Goal: Task Accomplishment & Management: Manage account settings

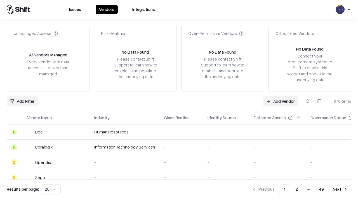
click at [281, 101] on link "Add Vendor" at bounding box center [280, 101] width 35 height 10
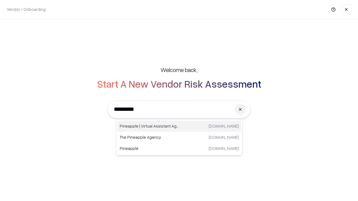
click at [179, 126] on div "Pineapple | Virtual Assistant Agency trypineapple.com" at bounding box center [179, 126] width 124 height 11
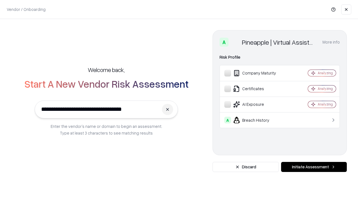
type input "**********"
click at [314, 167] on button "Initiate Assessment" at bounding box center [314, 167] width 66 height 10
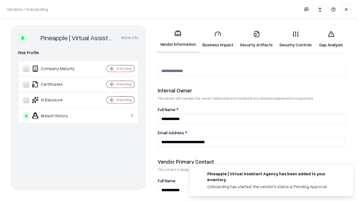
scroll to position [290, 0]
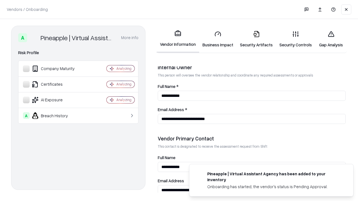
click at [218, 39] on link "Business Impact" at bounding box center [217, 39] width 37 height 26
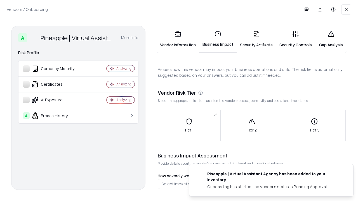
click at [256, 39] on link "Security Artifacts" at bounding box center [256, 39] width 39 height 26
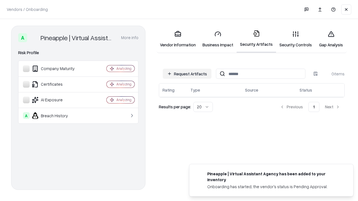
click at [187, 74] on button "Request Artifacts" at bounding box center [187, 74] width 49 height 10
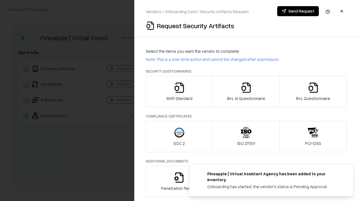
click at [179, 92] on icon "button" at bounding box center [179, 87] width 11 height 11
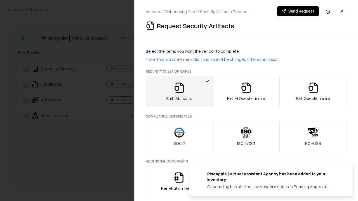
click at [298, 11] on button "Send Request" at bounding box center [298, 11] width 42 height 10
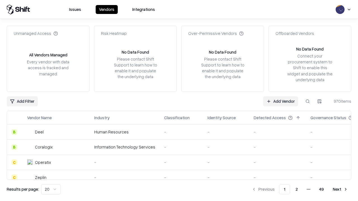
click at [308, 101] on button at bounding box center [308, 101] width 10 height 10
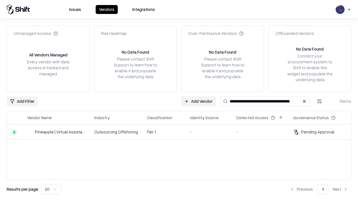
type input "**********"
click at [182, 132] on td "Tier 1" at bounding box center [163, 132] width 43 height 15
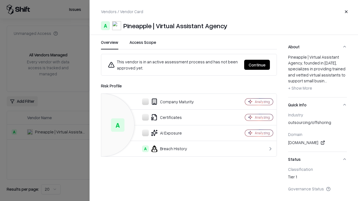
click at [257, 65] on button "Continue" at bounding box center [257, 65] width 26 height 10
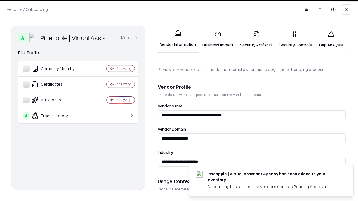
click at [256, 39] on link "Security Artifacts" at bounding box center [256, 39] width 39 height 26
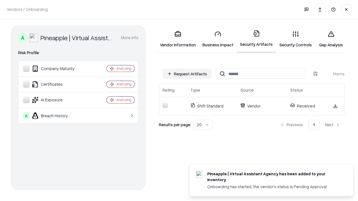
click at [331, 39] on link "Gap Analysis" at bounding box center [331, 39] width 32 height 26
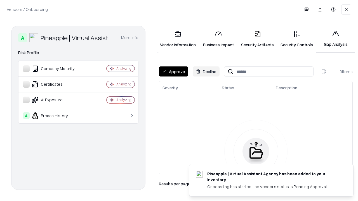
click at [173, 72] on button "Approve" at bounding box center [173, 72] width 29 height 10
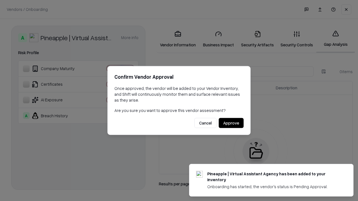
click at [231, 123] on button "Approve" at bounding box center [231, 123] width 25 height 10
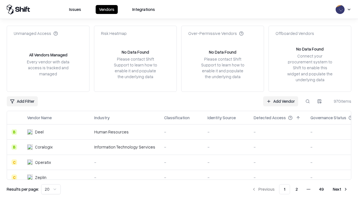
type input "**********"
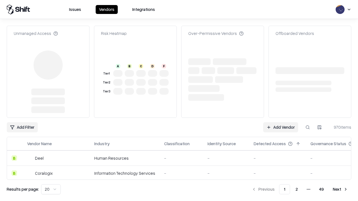
click at [281, 123] on link "Add Vendor" at bounding box center [280, 128] width 35 height 10
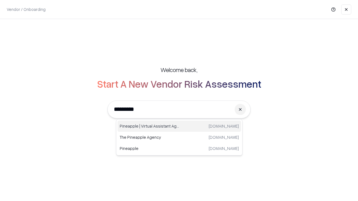
click at [179, 126] on div "Pineapple | Virtual Assistant Agency trypineapple.com" at bounding box center [179, 126] width 124 height 11
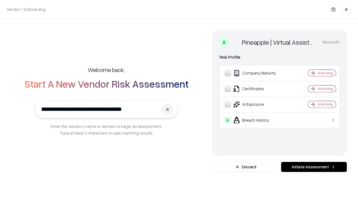
type input "**********"
click at [314, 167] on button "Initiate Assessment" at bounding box center [314, 167] width 66 height 10
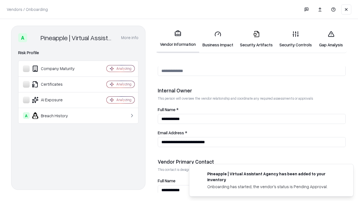
scroll to position [290, 0]
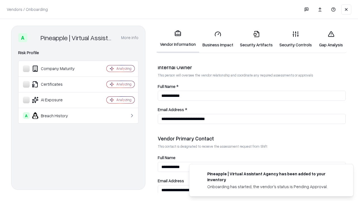
click at [331, 39] on link "Gap Analysis" at bounding box center [331, 39] width 32 height 26
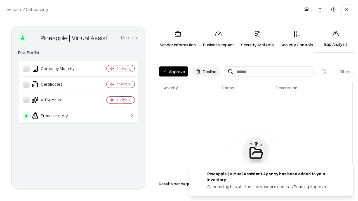
click at [173, 72] on button "Approve" at bounding box center [173, 72] width 29 height 10
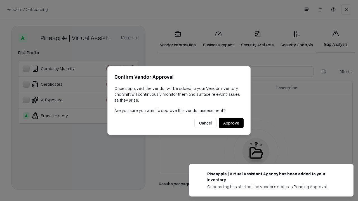
click at [231, 123] on button "Approve" at bounding box center [231, 123] width 25 height 10
